Goal: Information Seeking & Learning: Learn about a topic

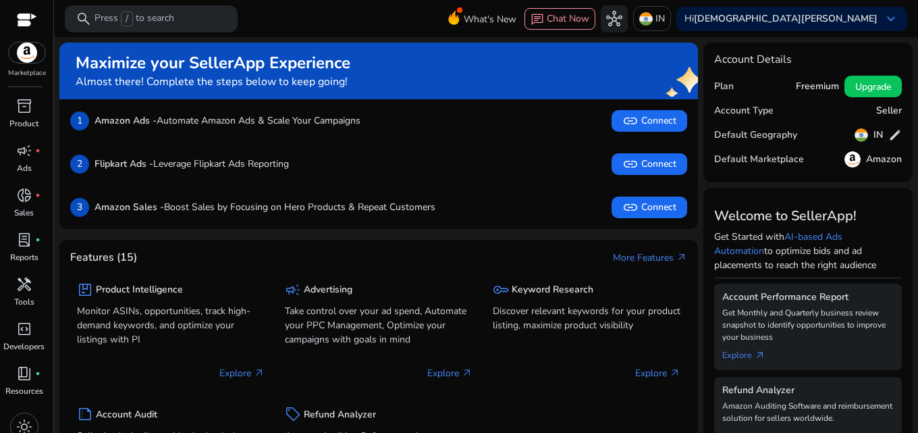
click at [128, 18] on span "/" at bounding box center [127, 18] width 12 height 15
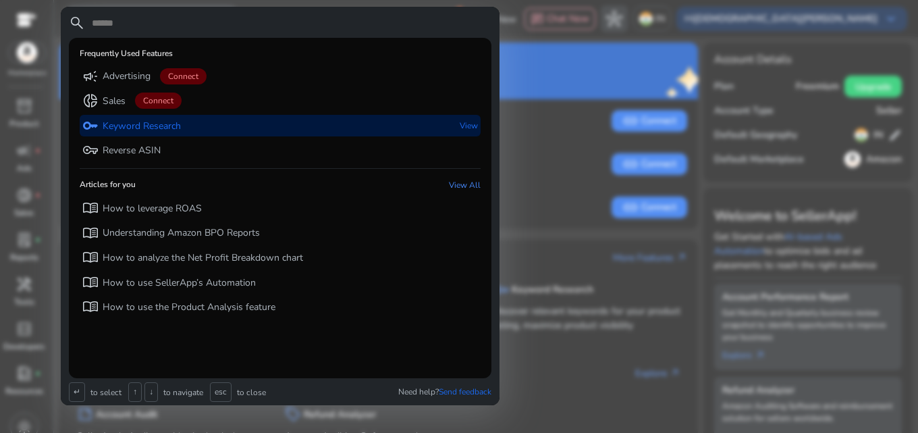
click at [120, 130] on p "Keyword Research" at bounding box center [142, 127] width 78 height 14
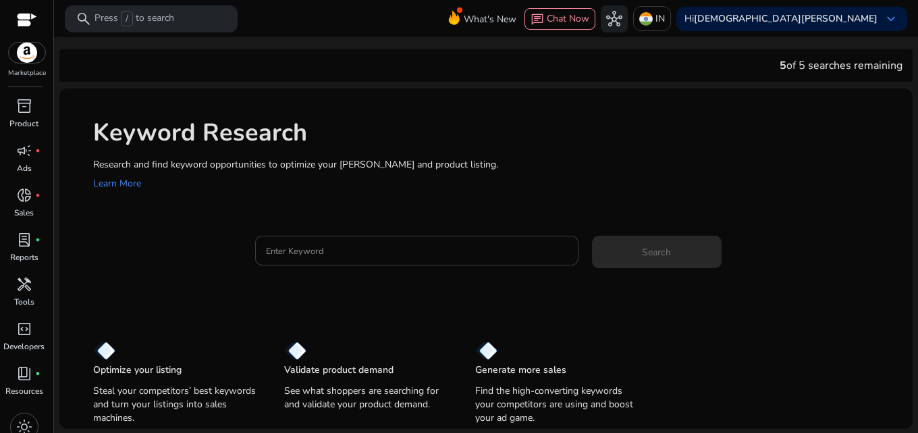
drag, startPoint x: 319, startPoint y: 239, endPoint x: 271, endPoint y: 253, distance: 49.4
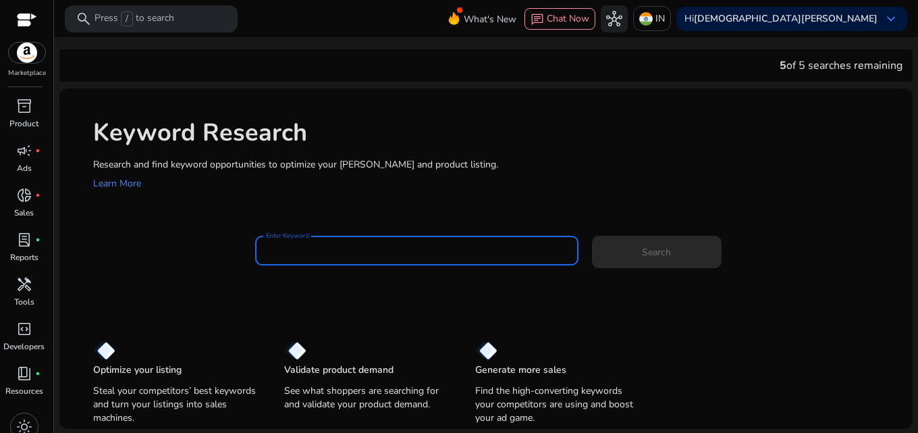
paste input "**********"
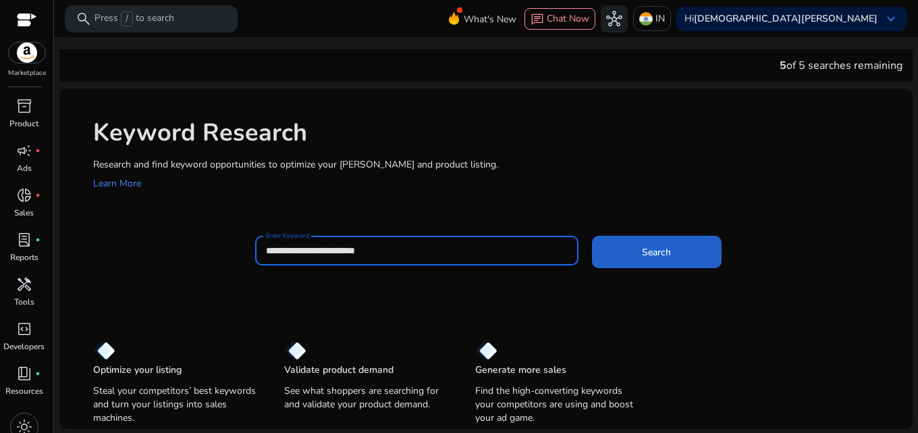
type input "**********"
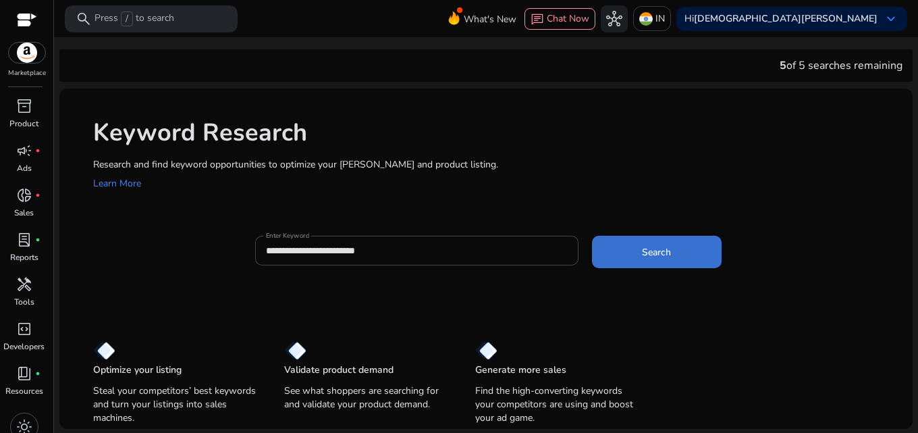
click at [627, 254] on span at bounding box center [657, 252] width 130 height 32
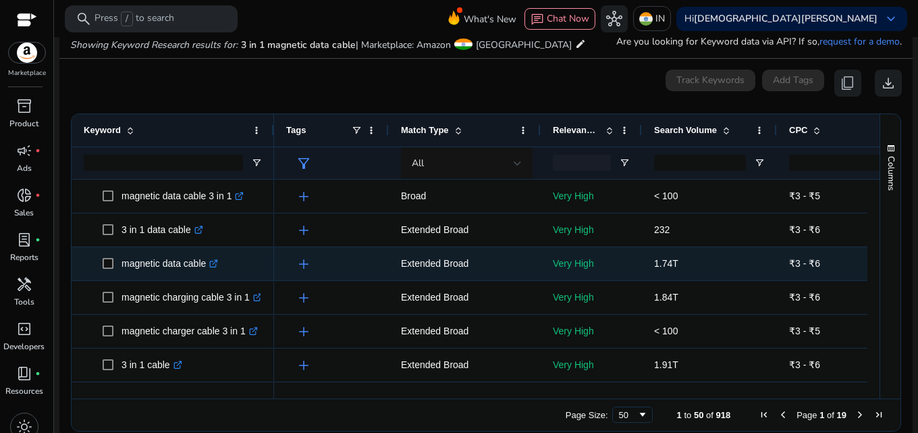
scroll to position [161, 0]
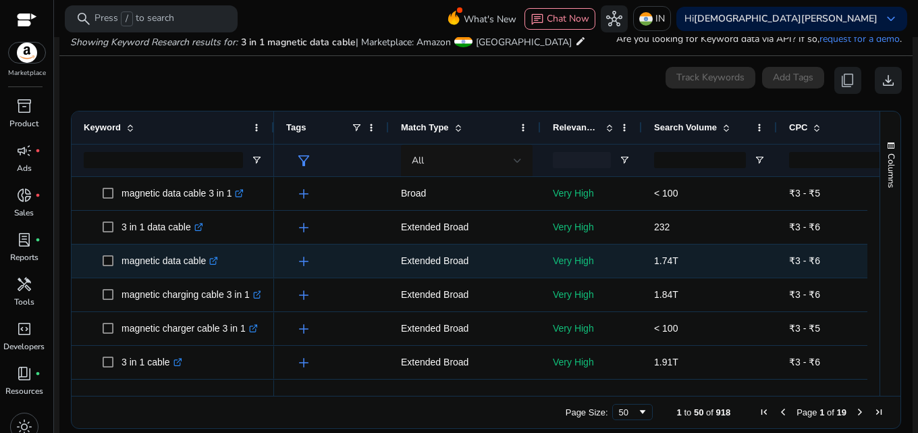
click at [213, 263] on icon at bounding box center [213, 261] width 7 height 7
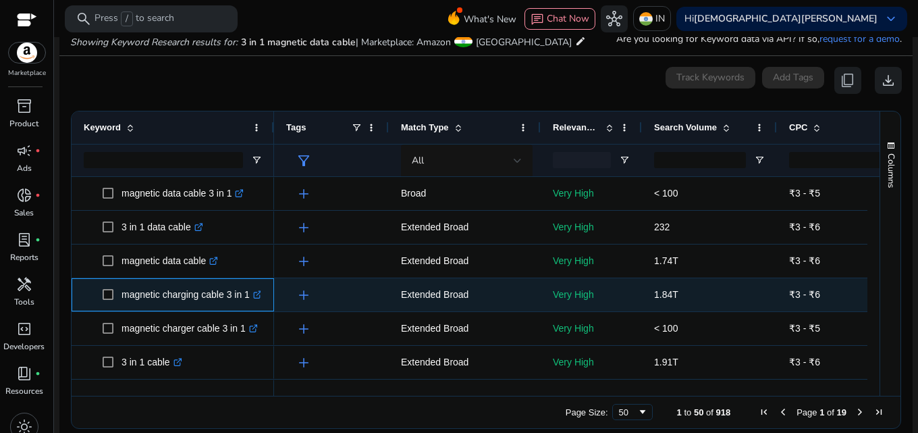
click at [259, 298] on icon ".st0{fill:#2c8af8}" at bounding box center [257, 294] width 9 height 9
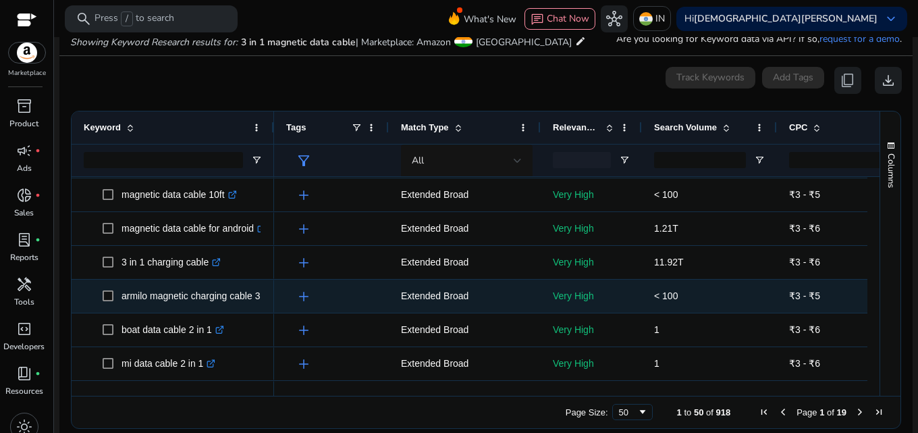
scroll to position [270, 0]
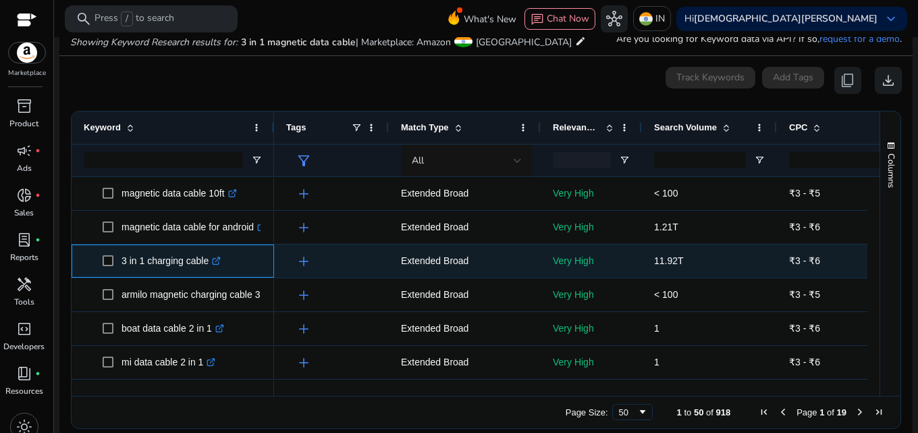
click at [217, 261] on icon ".st0{fill:#2c8af8}" at bounding box center [216, 261] width 9 height 9
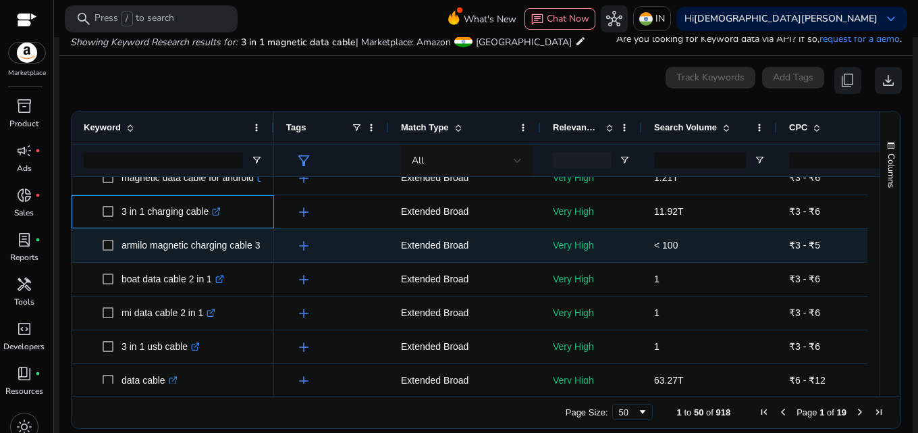
scroll to position [338, 0]
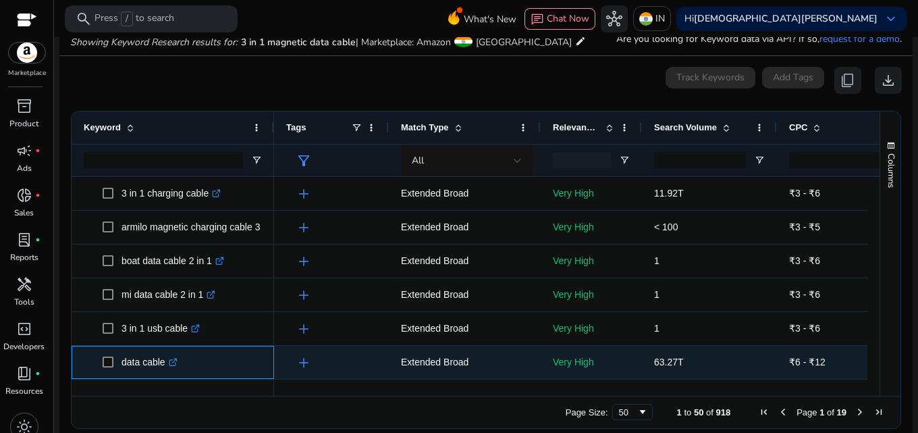
click at [171, 359] on icon ".st0{fill:#2c8af8}" at bounding box center [173, 362] width 9 height 9
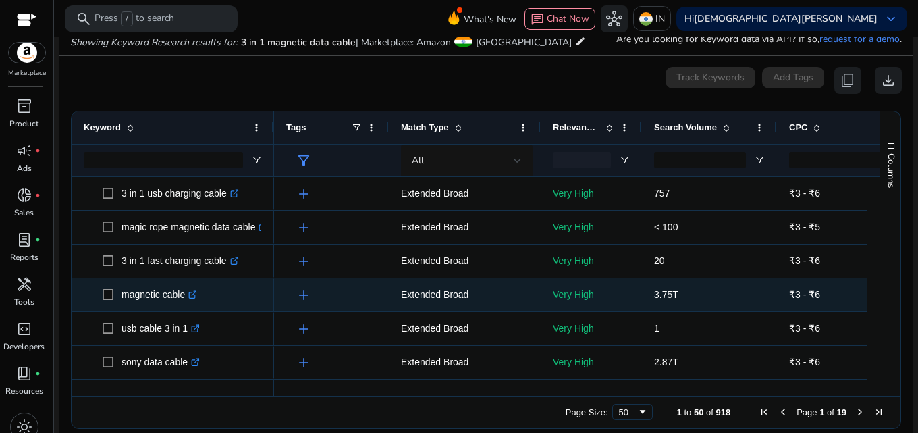
scroll to position [0, 0]
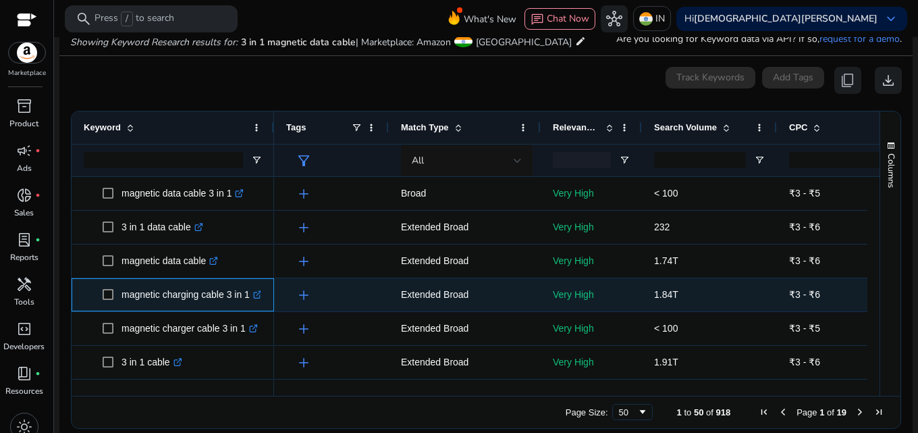
click at [255, 295] on icon ".st0{fill:#2c8af8}" at bounding box center [257, 294] width 9 height 9
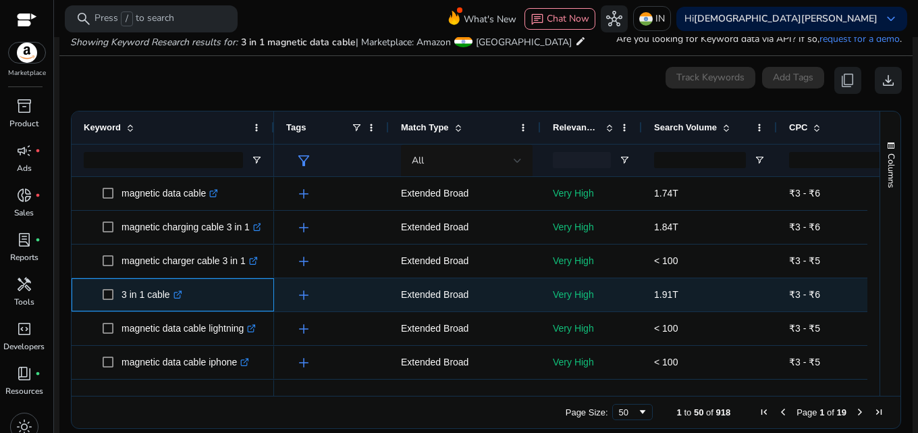
click at [132, 294] on p "3 in 1 cable .st0{fill:#2c8af8}" at bounding box center [152, 295] width 61 height 28
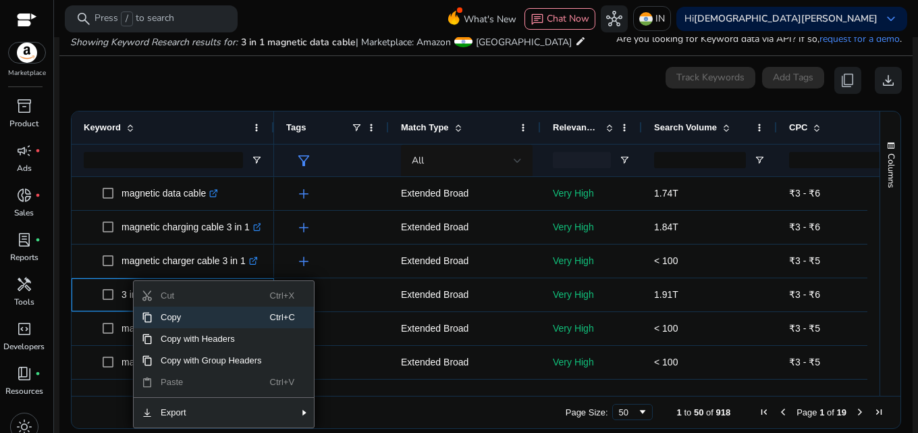
drag, startPoint x: 153, startPoint y: 317, endPoint x: 148, endPoint y: 333, distance: 16.9
click at [148, 333] on div "Cut Ctrl+X Copy Ctrl+C Copy with Headers Copy with Group Headers Paste Ctrl+V E…" at bounding box center [224, 354] width 180 height 147
click at [159, 312] on span "Copy" at bounding box center [212, 318] width 118 height 22
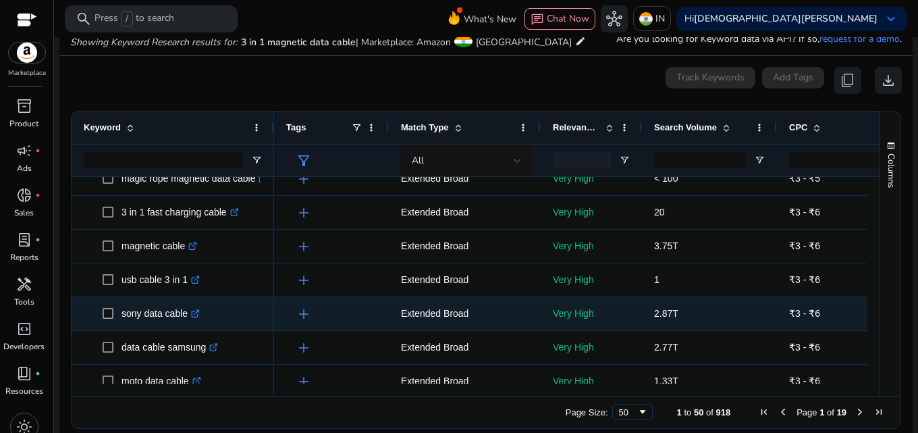
scroll to position [743, 0]
